Goal: Information Seeking & Learning: Learn about a topic

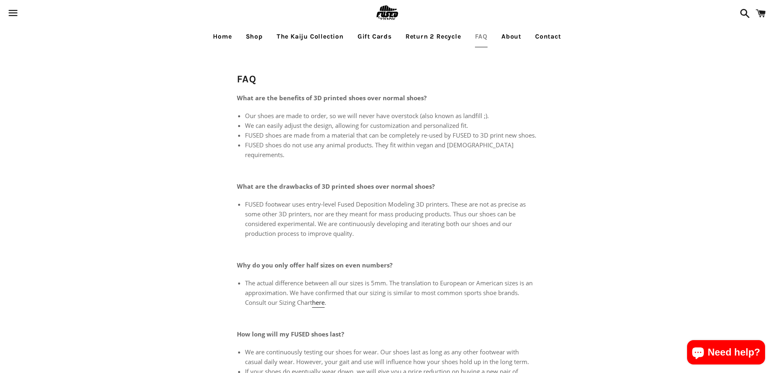
click at [215, 181] on main "FAQ What are the benefits of 3D printed shoes over normal shoes? Our shoes are …" at bounding box center [387, 329] width 774 height 563
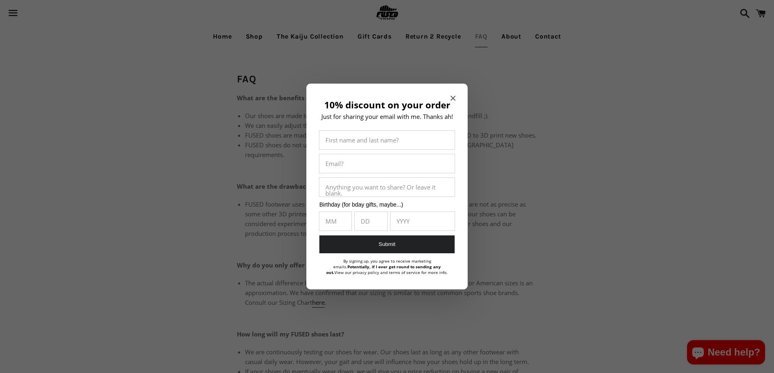
drag, startPoint x: 214, startPoint y: 188, endPoint x: 479, endPoint y: 224, distance: 266.8
click at [479, 225] on body "Search close (esc) Close menu Home Shop The Kaiju Collection Gift Cards Return …" at bounding box center [387, 350] width 774 height 700
click at [452, 96] on icon "Close modal" at bounding box center [452, 98] width 5 height 5
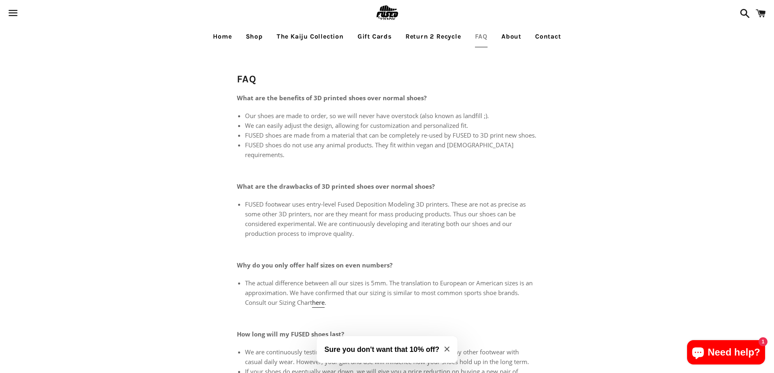
click at [387, 10] on img at bounding box center [387, 13] width 26 height 26
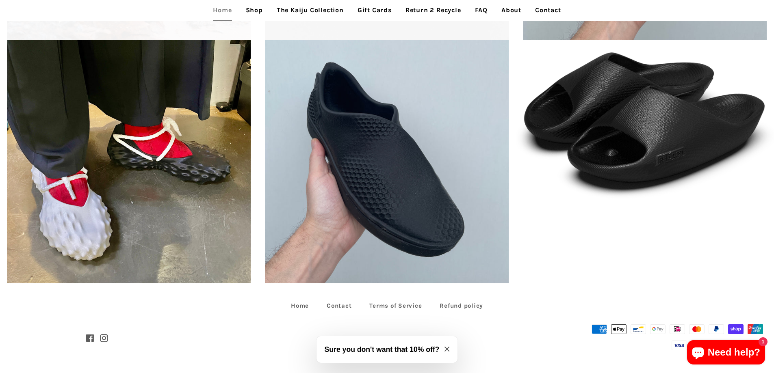
scroll to position [2067, 0]
